Goal: Navigation & Orientation: Find specific page/section

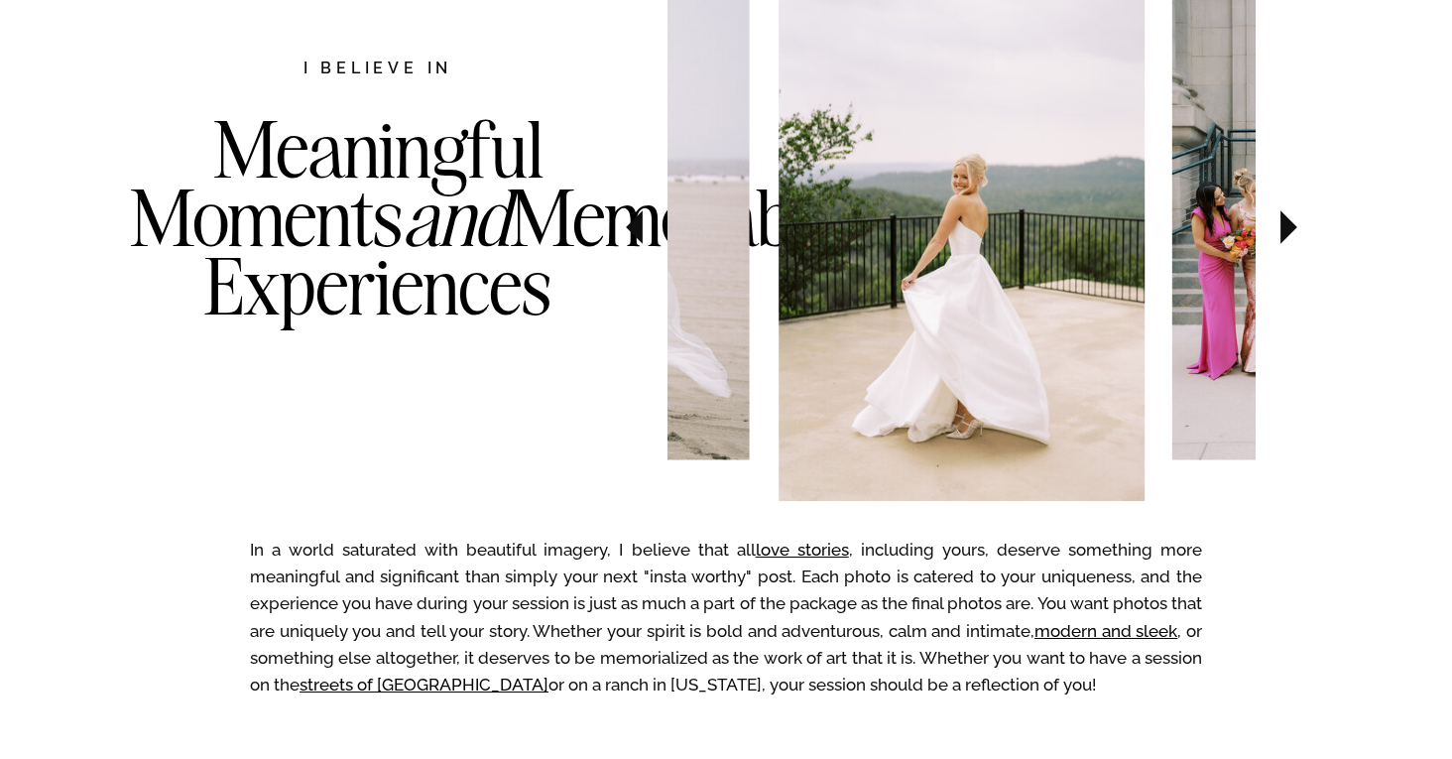
scroll to position [1024, 0]
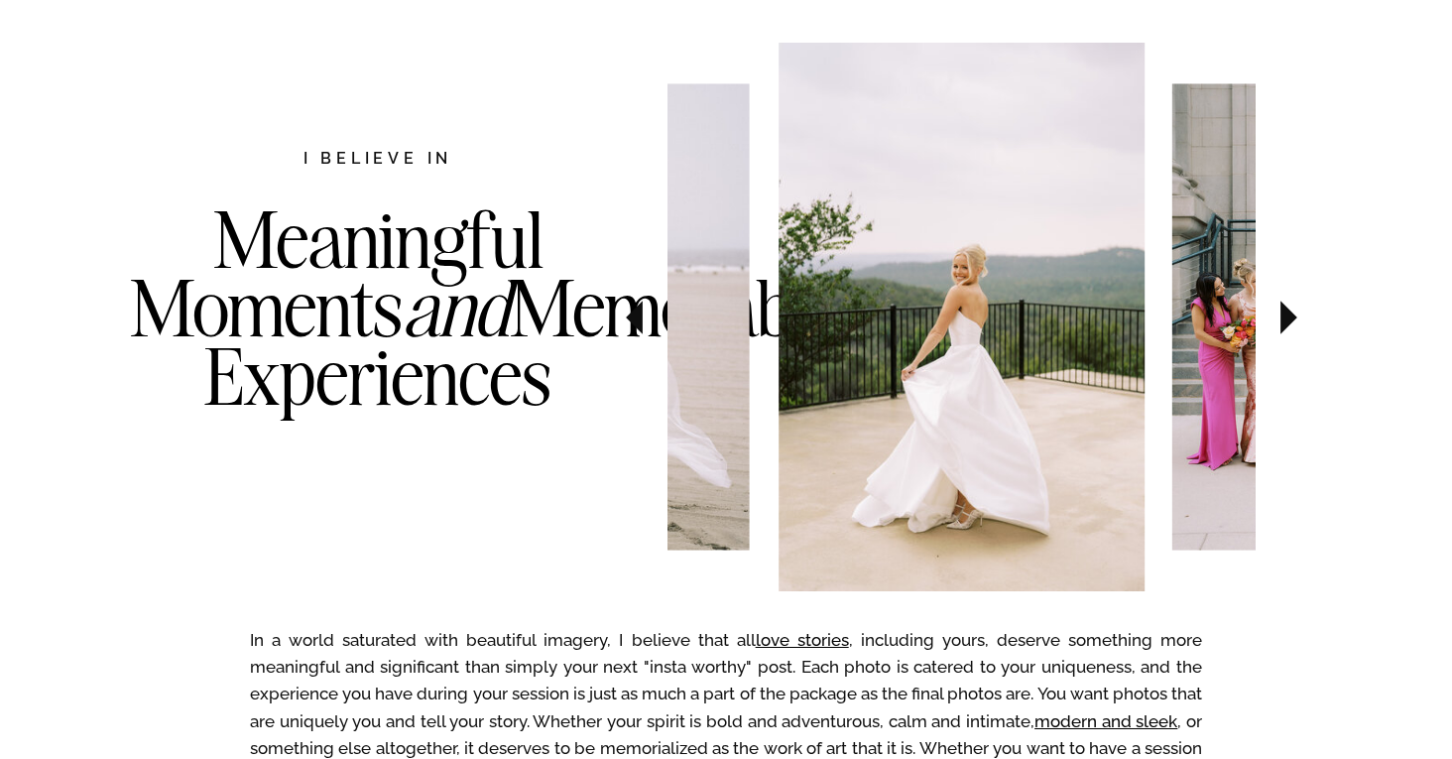
click at [1282, 324] on icon at bounding box center [1289, 318] width 17 height 34
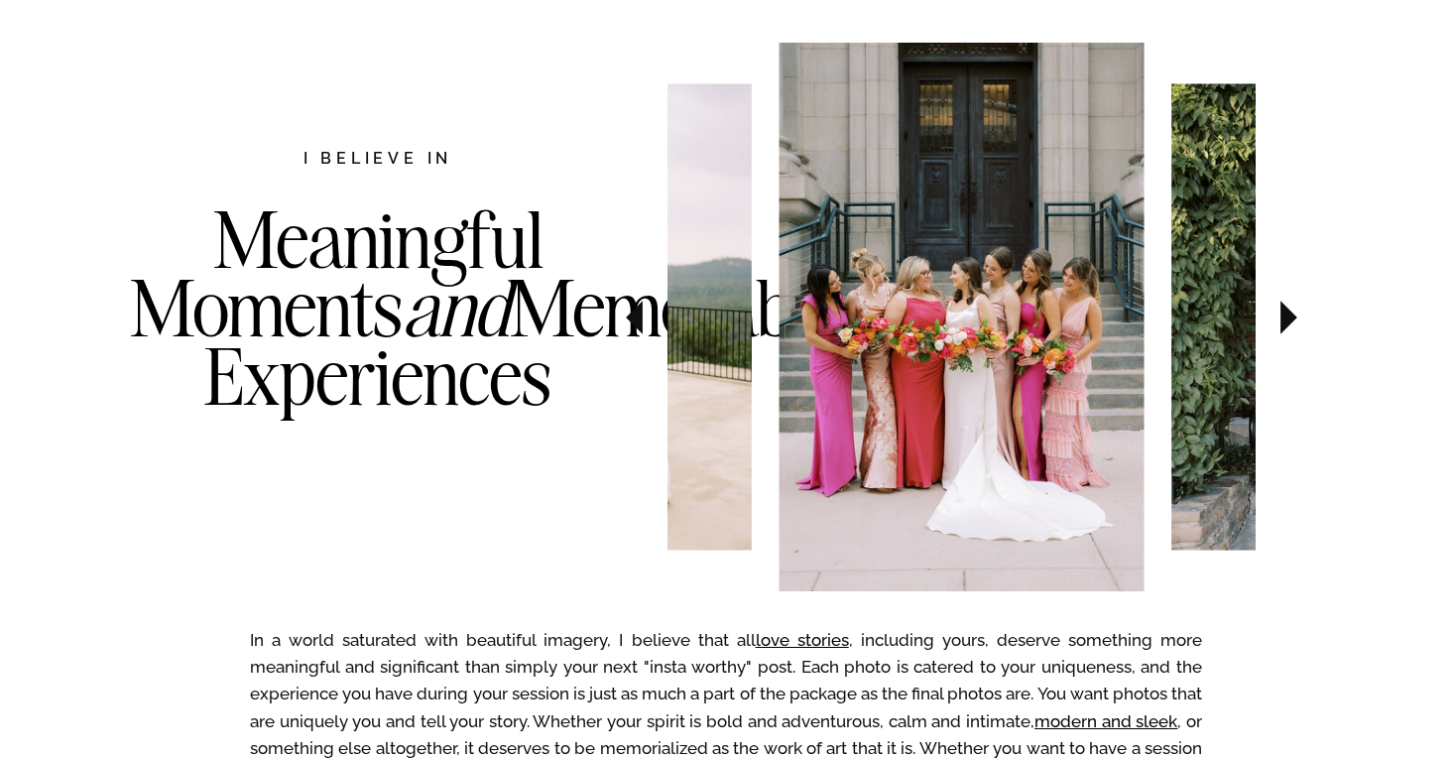
click at [1282, 324] on icon at bounding box center [1289, 318] width 17 height 34
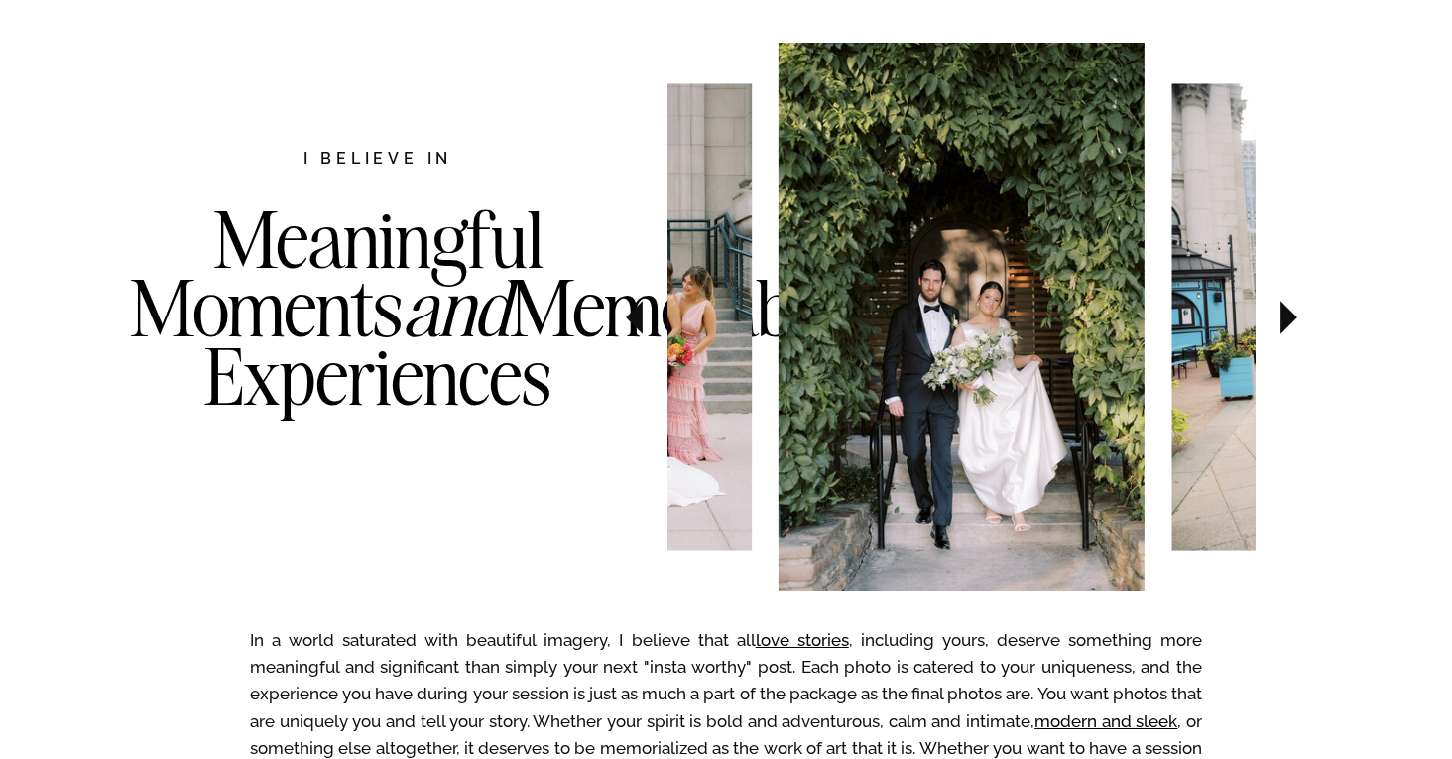
click at [1282, 324] on icon at bounding box center [1289, 318] width 17 height 34
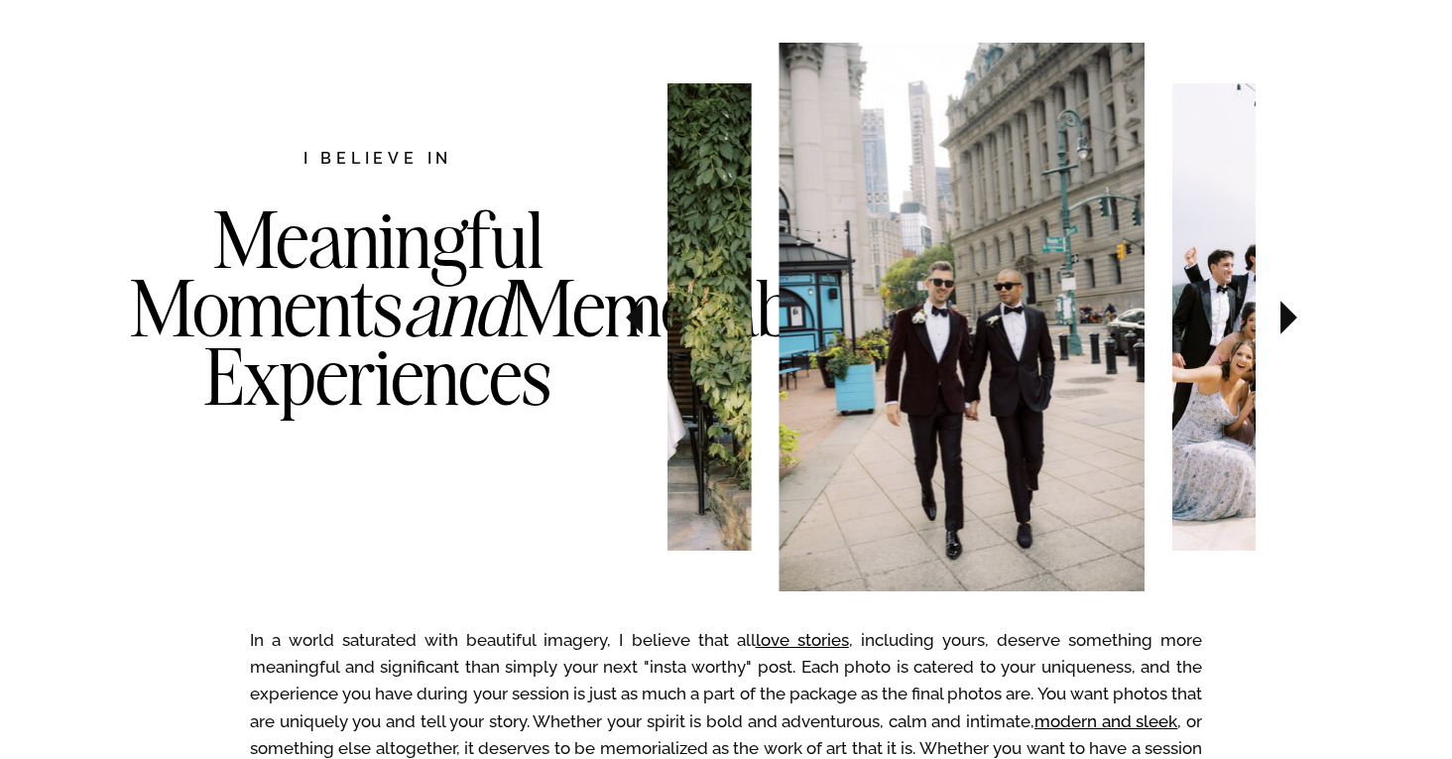
click at [1282, 324] on icon at bounding box center [1289, 318] width 17 height 34
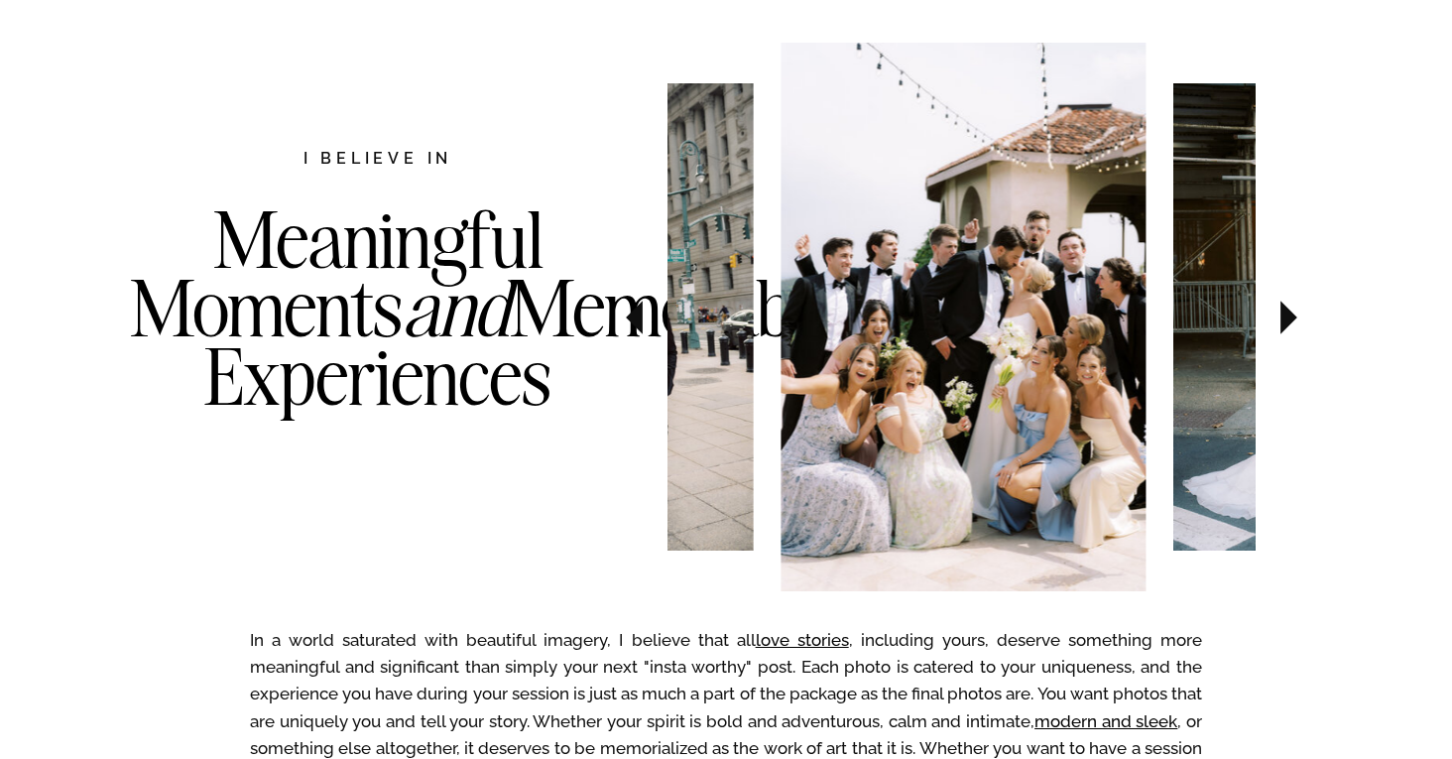
click at [1282, 324] on icon at bounding box center [1289, 318] width 17 height 34
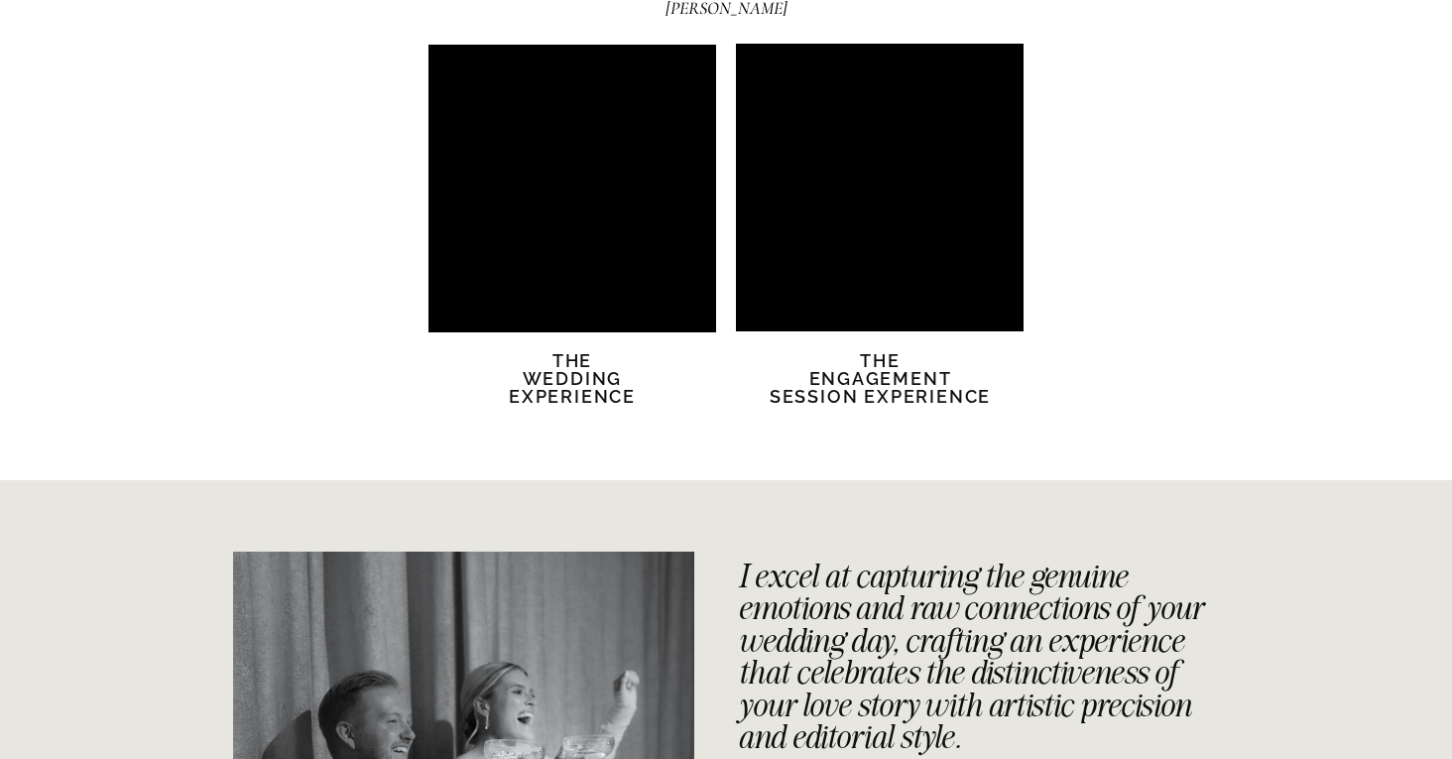
scroll to position [3880, 0]
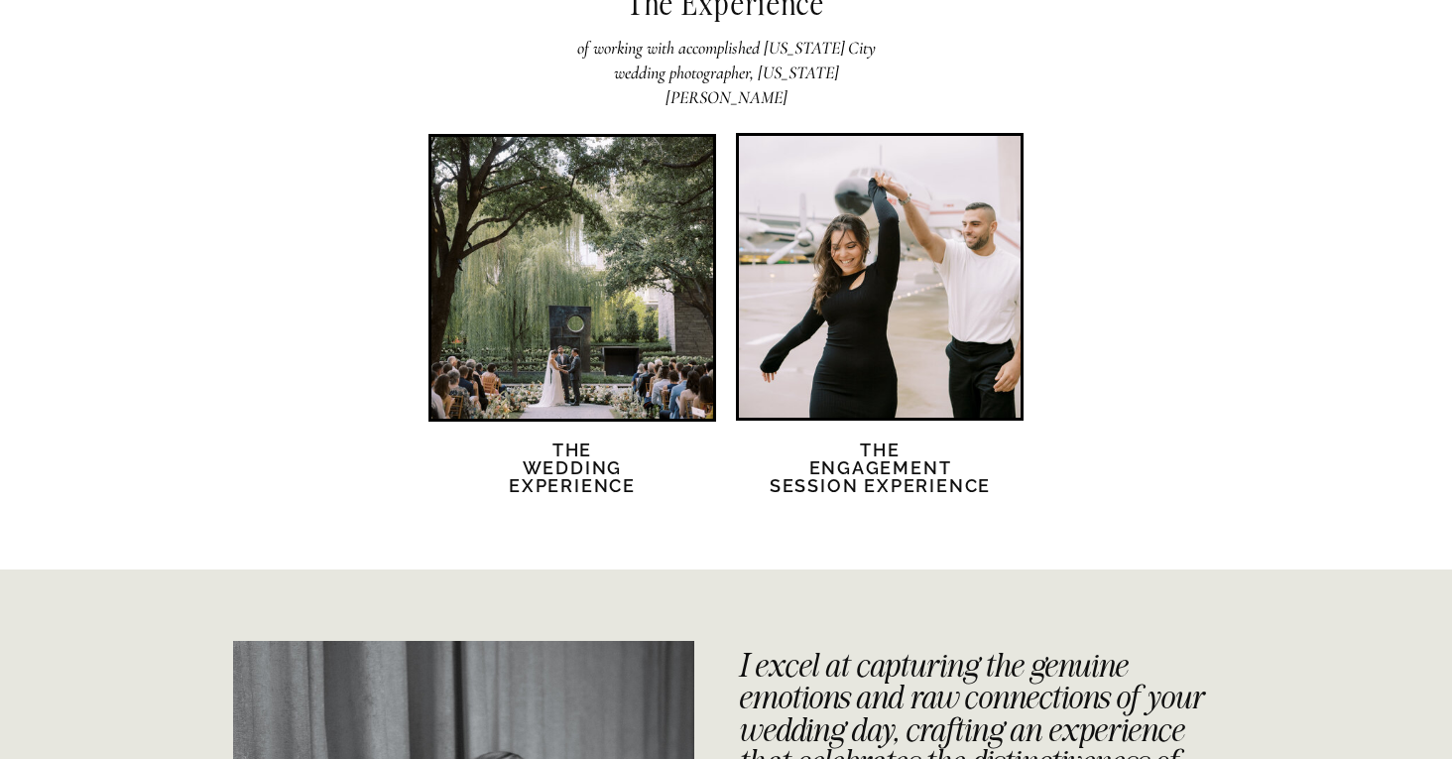
click at [502, 378] on div at bounding box center [572, 278] width 282 height 282
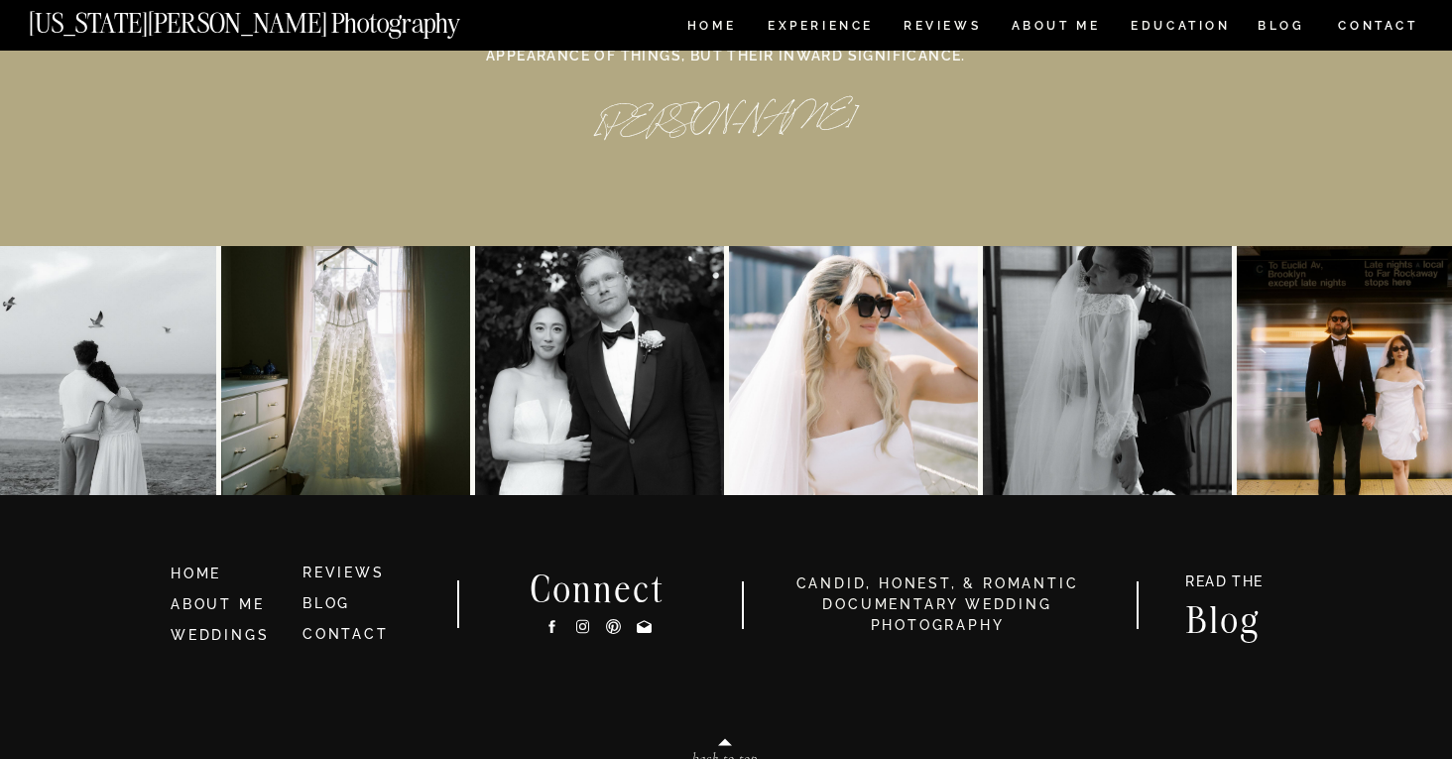
scroll to position [9294, 0]
